Goal: Information Seeking & Learning: Learn about a topic

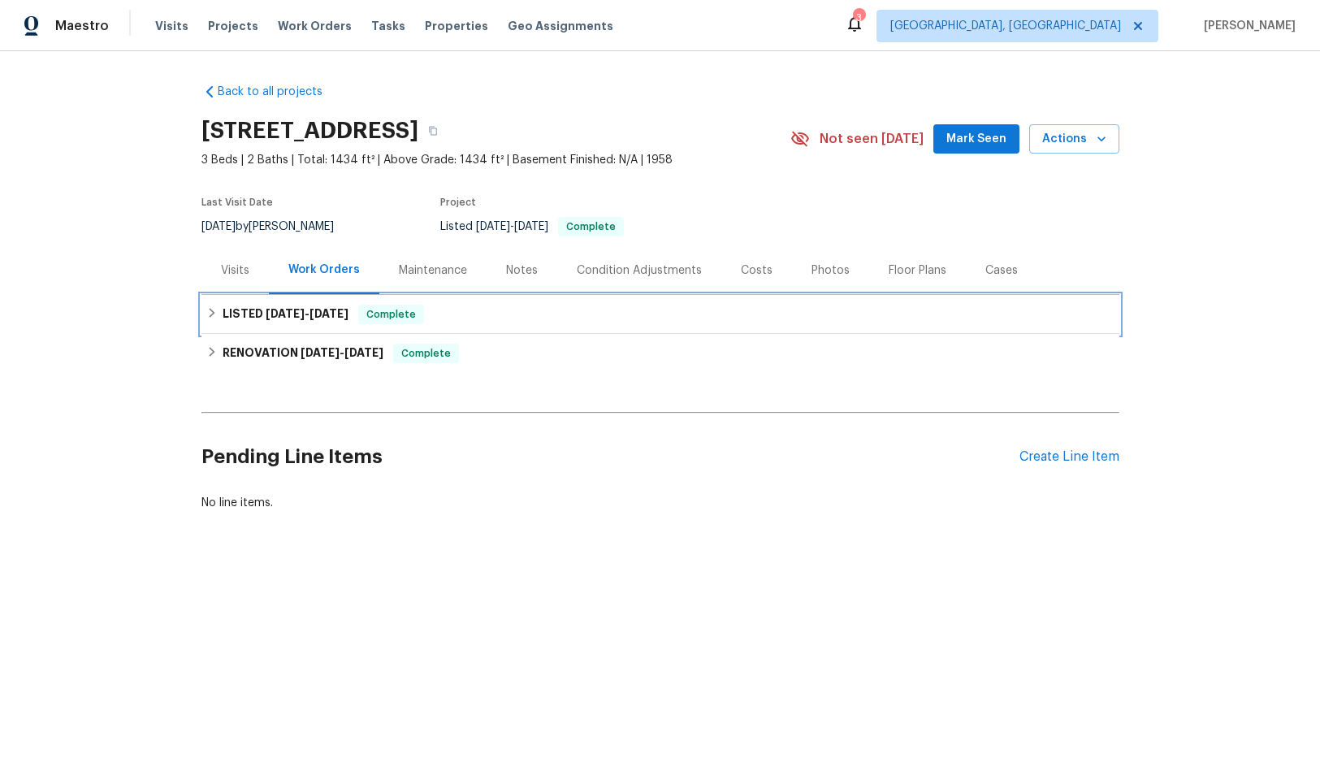
click at [267, 305] on h6 "LISTED [DATE] - [DATE]" at bounding box center [286, 314] width 126 height 19
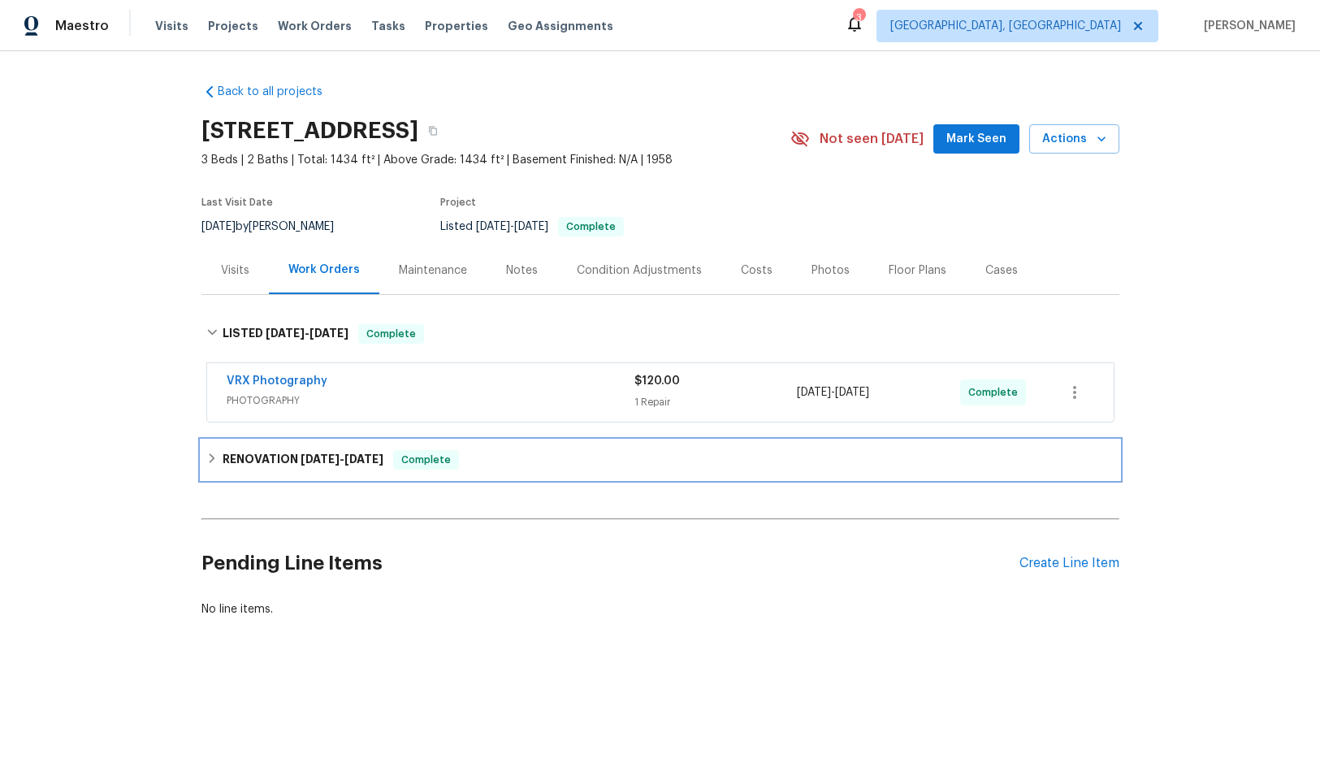
click at [297, 452] on h6 "RENOVATION [DATE] - [DATE]" at bounding box center [303, 459] width 161 height 19
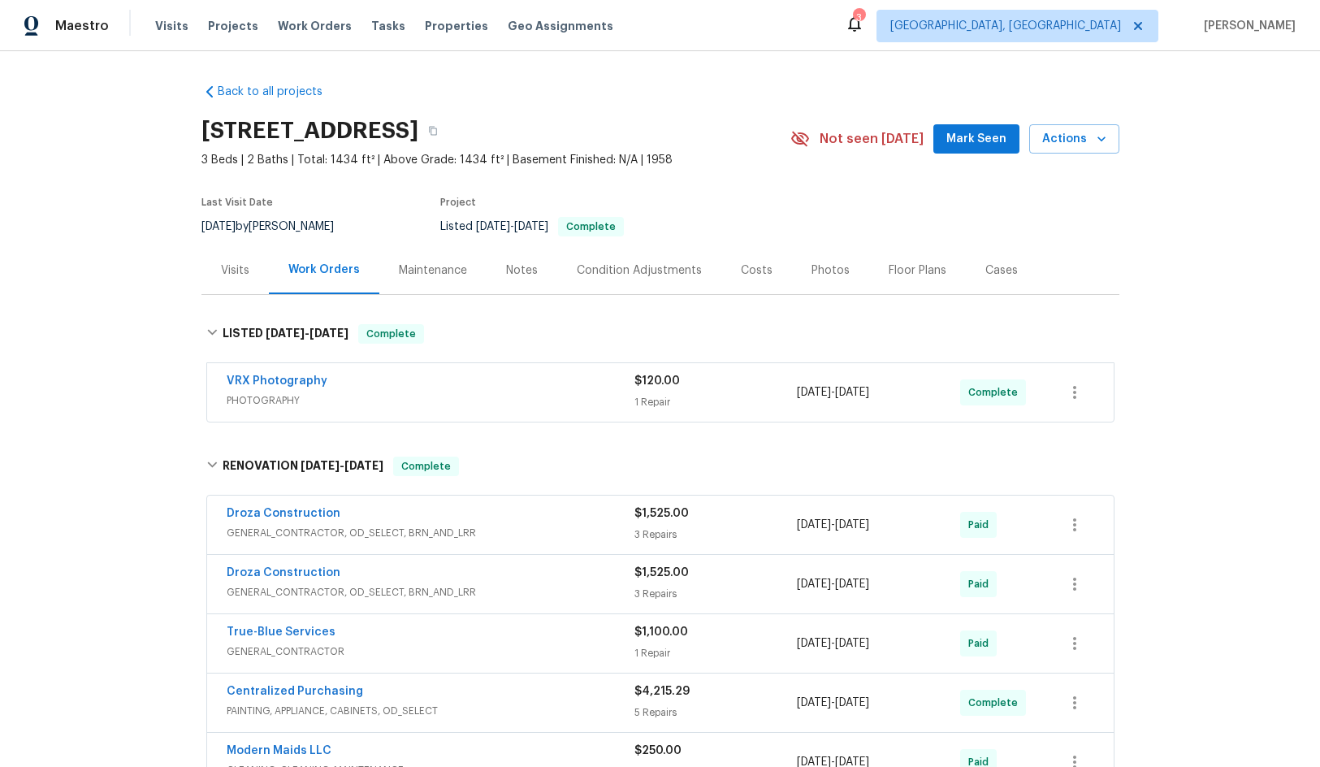
click at [415, 269] on div "Maintenance" at bounding box center [433, 270] width 68 height 16
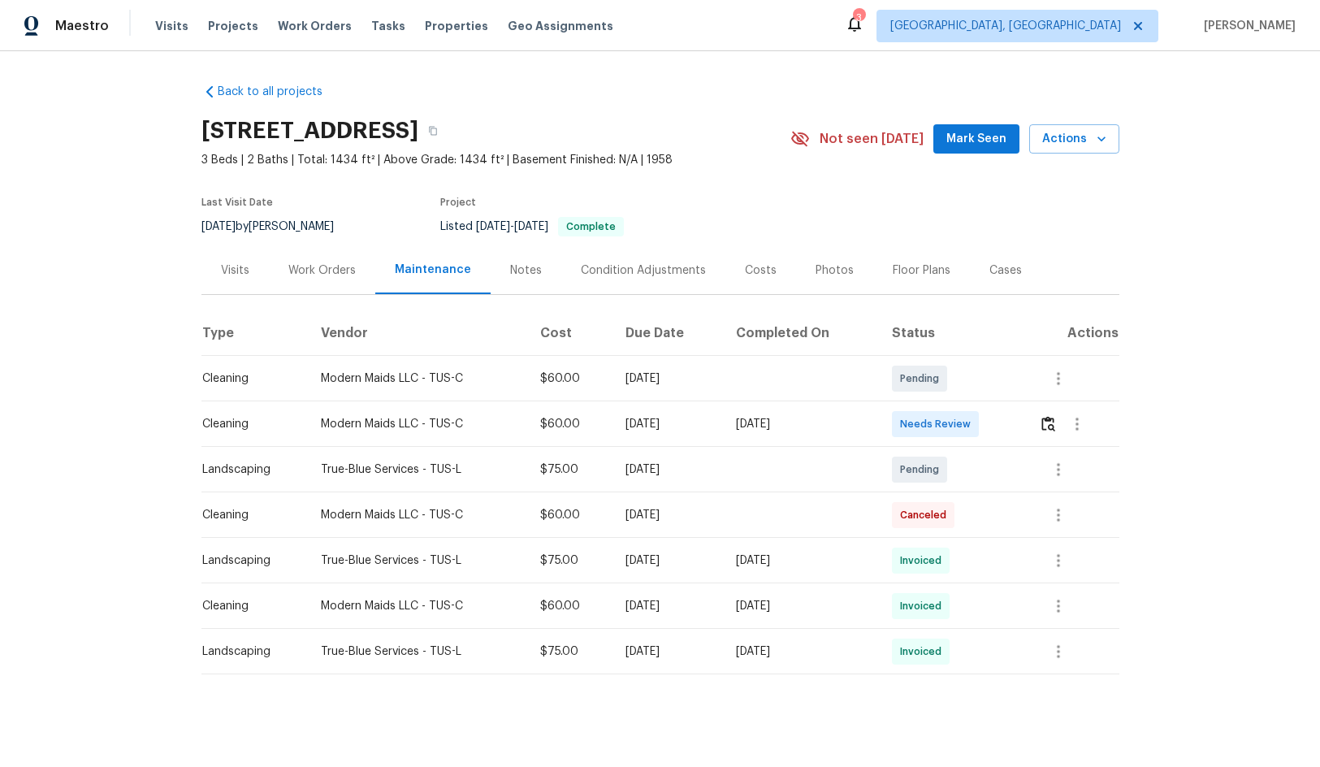
click at [227, 266] on div "Visits" at bounding box center [235, 270] width 28 height 16
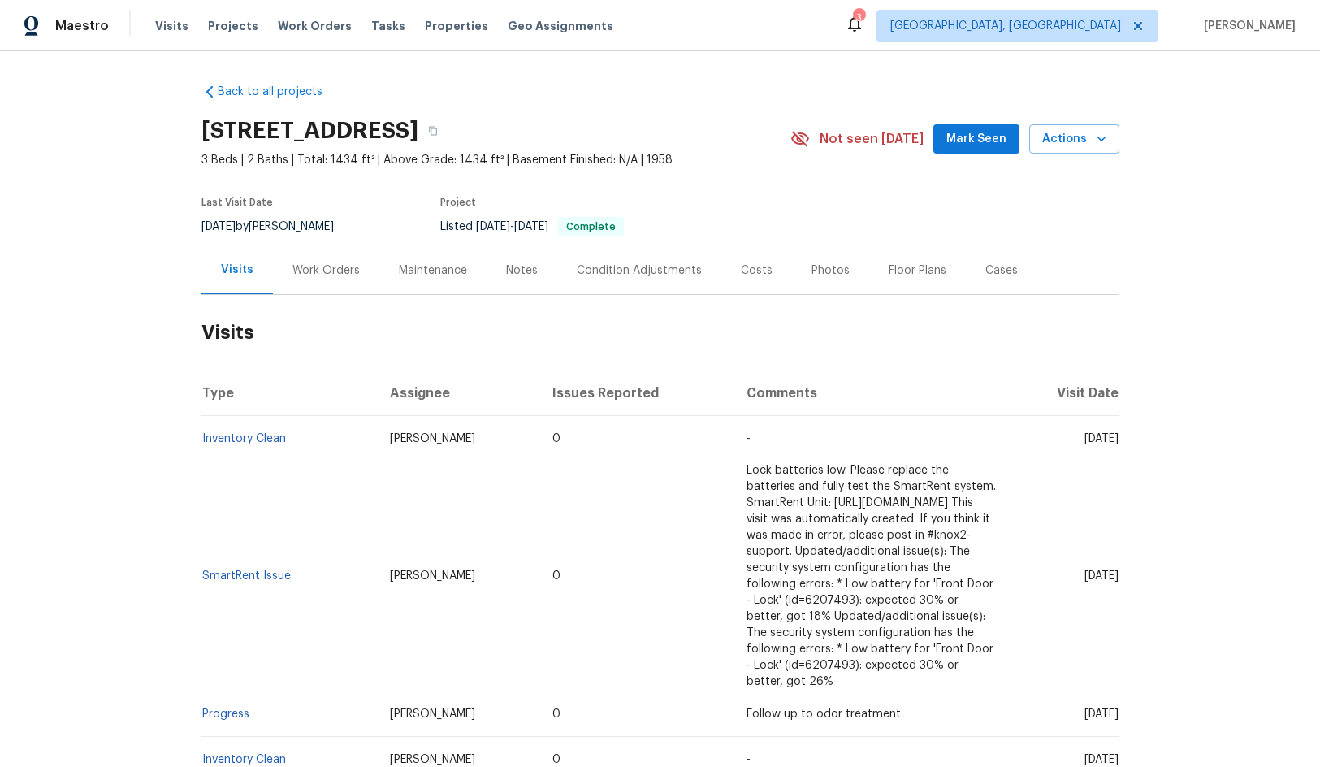
click at [726, 210] on div "Project" at bounding box center [596, 206] width 312 height 19
click at [346, 266] on div "Work Orders" at bounding box center [325, 270] width 67 height 16
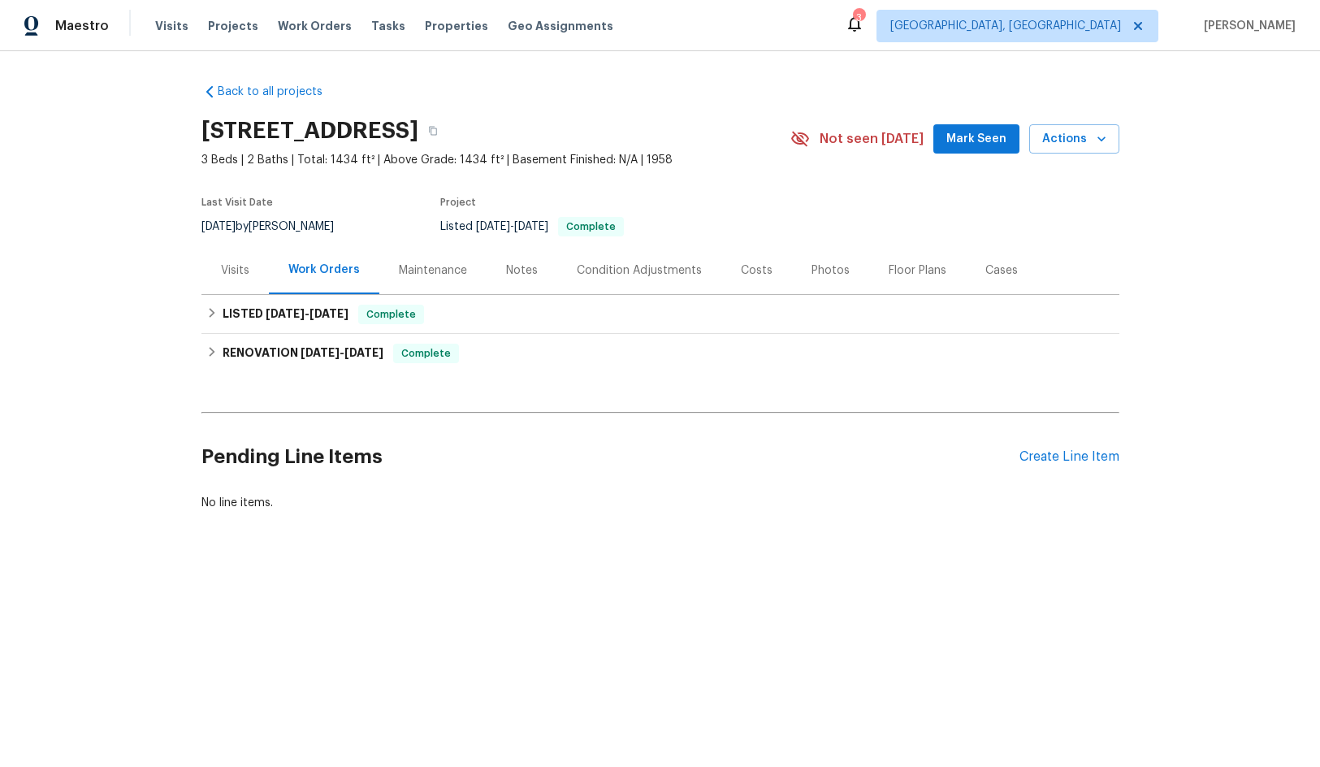
click at [867, 96] on div "Back to all projects [STREET_ADDRESS] 3 Beds | 2 Baths | Total: 1434 ft² | Abov…" at bounding box center [660, 297] width 918 height 453
click at [663, 270] on div "Condition Adjustments" at bounding box center [639, 270] width 125 height 16
